Goal: Task Accomplishment & Management: Manage account settings

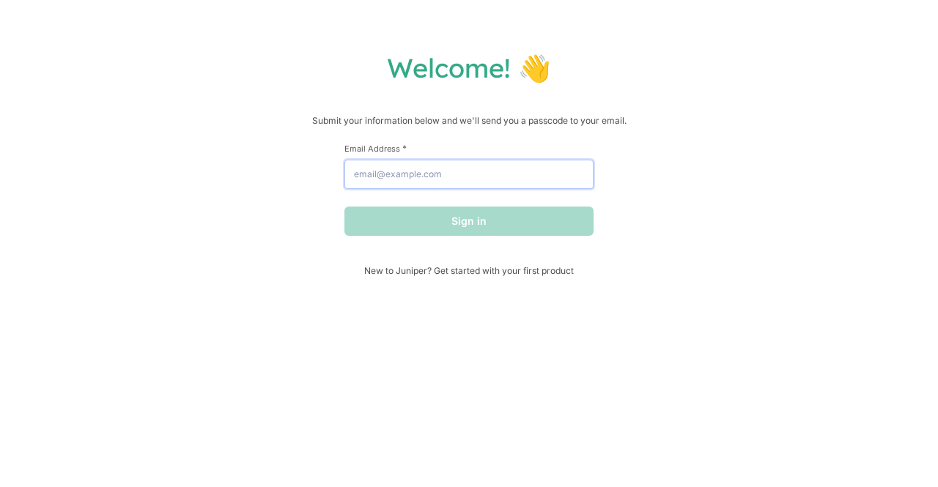
click at [467, 172] on input "Email Address *" at bounding box center [468, 174] width 249 height 29
click at [389, 177] on input "Email Address *" at bounding box center [468, 174] width 249 height 29
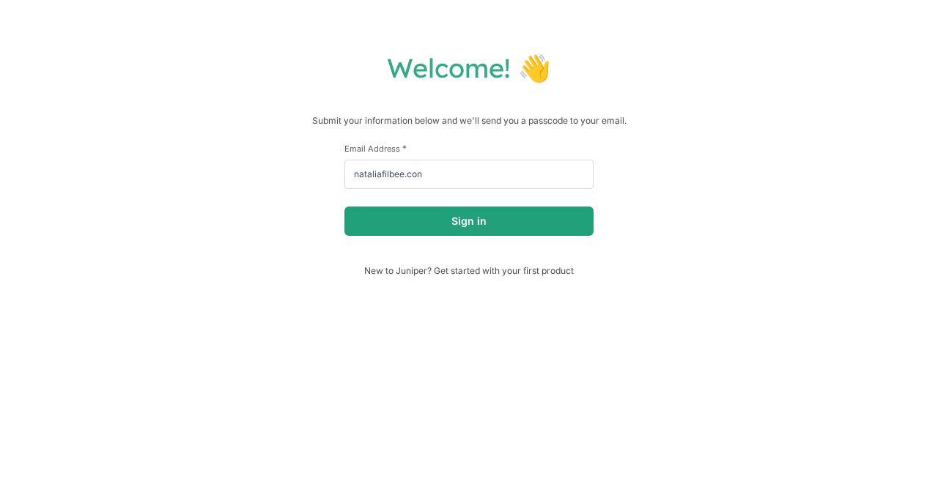
click at [398, 213] on button "Sign in" at bounding box center [468, 221] width 249 height 29
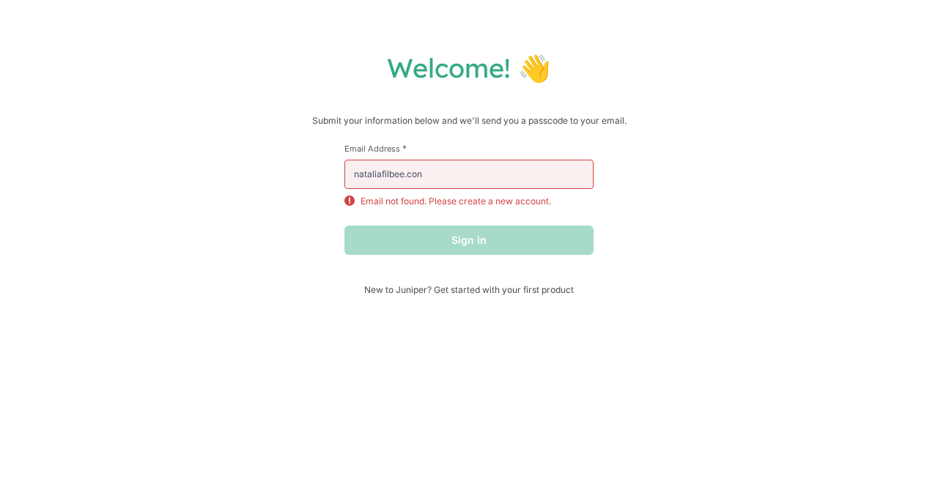
click at [474, 157] on div "Email Address * nataliafilbee.con Email not found. Please create a new account." at bounding box center [468, 175] width 249 height 65
click at [474, 161] on input "nataliafilbee.con" at bounding box center [468, 174] width 249 height 29
click at [382, 162] on input "nataliafilbee.con" at bounding box center [468, 174] width 249 height 29
click at [383, 177] on input "nataliafilbee.con" at bounding box center [468, 174] width 249 height 29
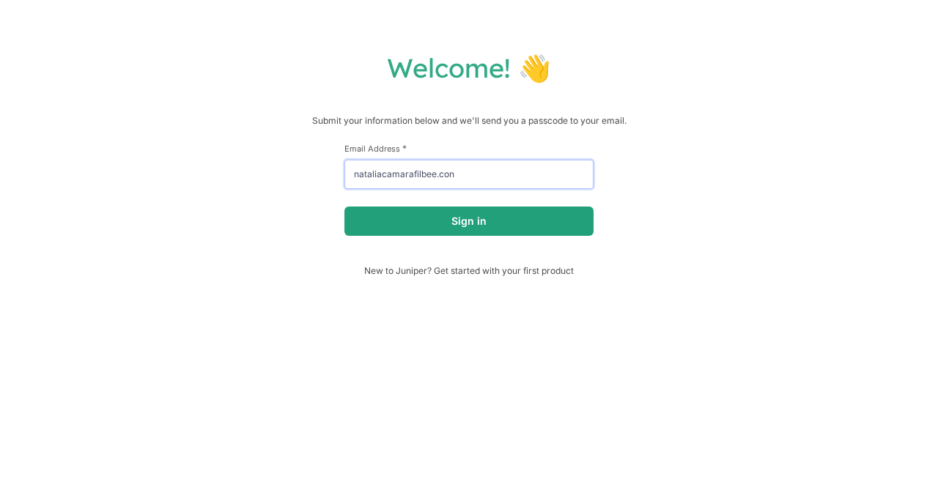
type input "nataliacamarafilbee.con"
click at [442, 234] on button "Sign in" at bounding box center [468, 221] width 249 height 29
